Goal: Task Accomplishment & Management: Complete application form

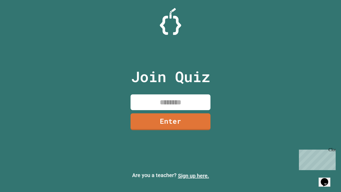
click at [194, 176] on link "Sign up here." at bounding box center [193, 175] width 31 height 6
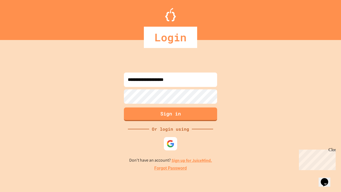
type input "**********"
